Goal: Find specific page/section: Find specific page/section

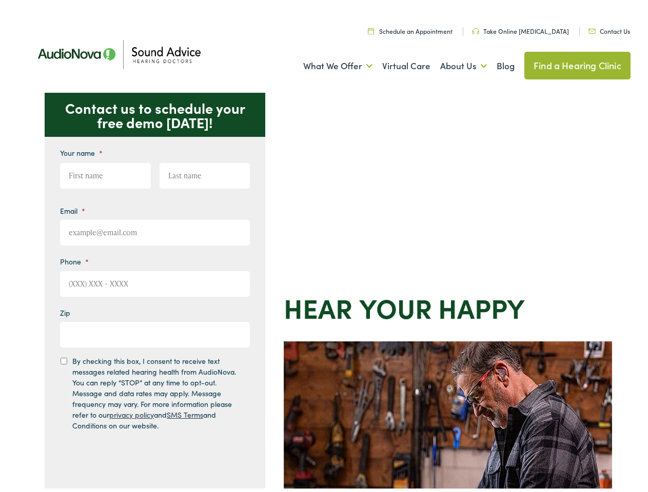
click at [324, 246] on div "Contact us to schedule your free demo today! Give us a call 888-480-2052 Email …" at bounding box center [328, 446] width 656 height 713
click at [328, 63] on link "What We Offer" at bounding box center [337, 63] width 69 height 38
click at [452, 63] on link "About Us" at bounding box center [463, 63] width 47 height 38
